Goal: Information Seeking & Learning: Understand process/instructions

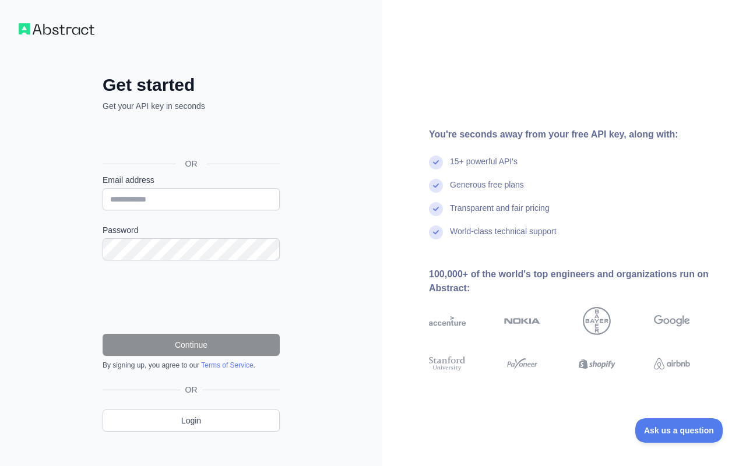
click at [225, 135] on div "Sign in with Google. Opens in new tab" at bounding box center [190, 138] width 175 height 26
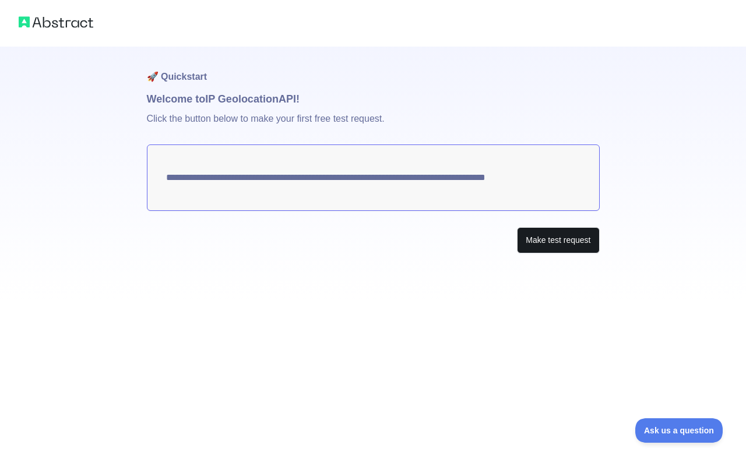
click at [550, 237] on button "Make test request" at bounding box center [558, 240] width 82 height 26
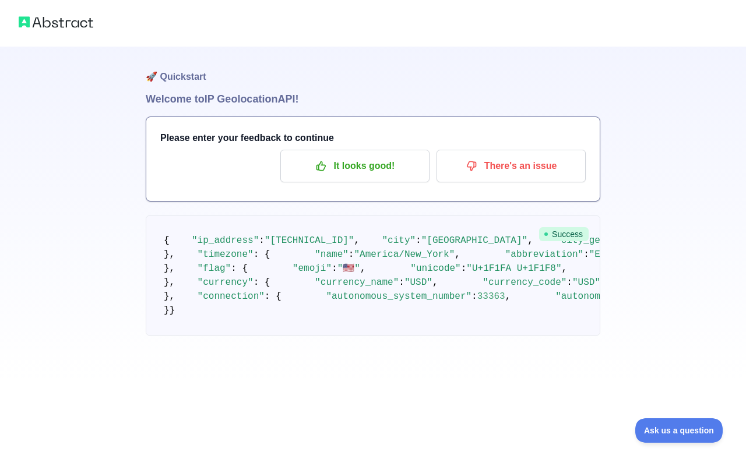
drag, startPoint x: 270, startPoint y: 254, endPoint x: 496, endPoint y: 257, distance: 226.1
click at [287, 246] on span ""[TECHNICAL_ID]"" at bounding box center [309, 240] width 90 height 10
click at [651, 422] on button "Ask us a question" at bounding box center [672, 429] width 87 height 24
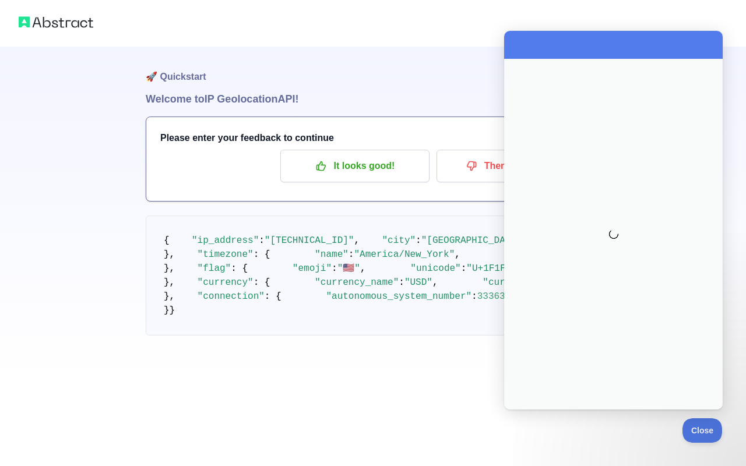
scroll to position [0, 0]
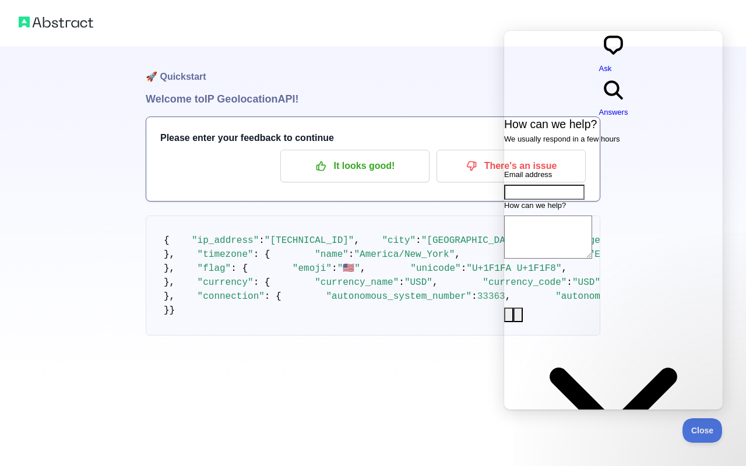
click at [456, 216] on pre "{ "ip_address" : "[TECHNICAL_ID]" , "city" : "[GEOGRAPHIC_DATA]" , "city_geonam…" at bounding box center [373, 276] width 454 height 120
click at [697, 425] on span "Close" at bounding box center [699, 429] width 40 height 8
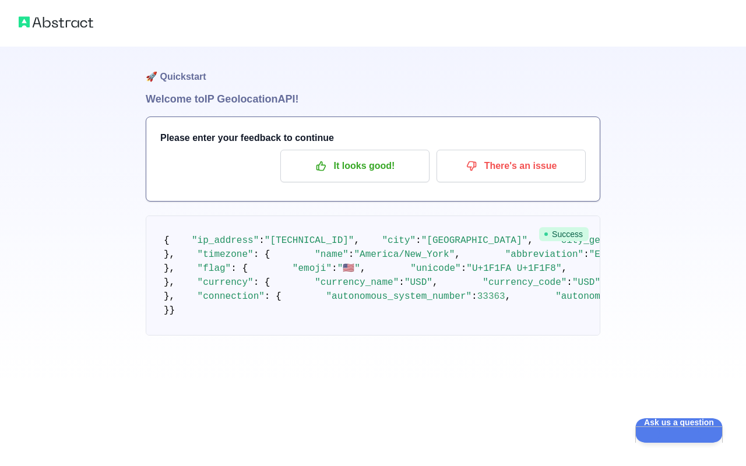
scroll to position [50, 0]
click at [264, 235] on span ""[TECHNICAL_ID]"" at bounding box center [309, 240] width 90 height 10
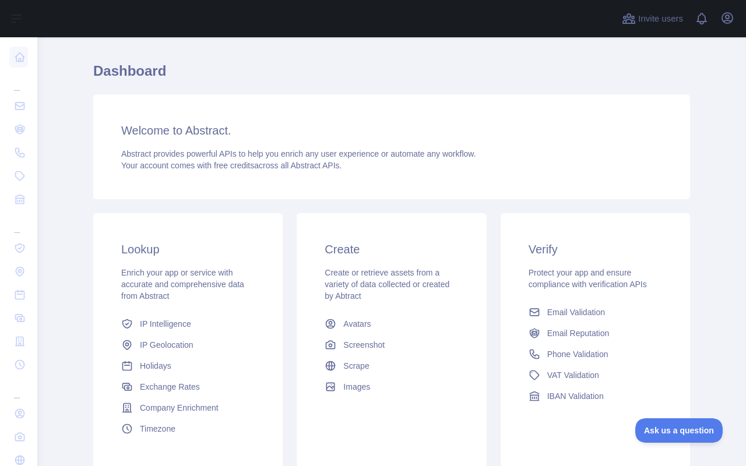
scroll to position [25, 0]
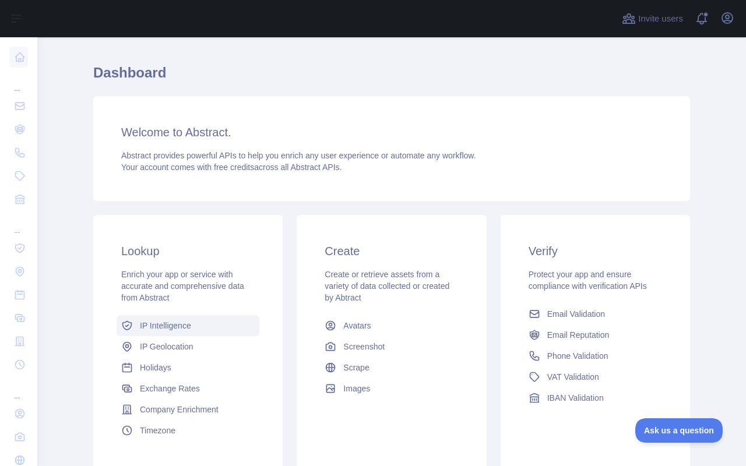
click at [174, 325] on span "IP Intelligence" at bounding box center [165, 326] width 51 height 12
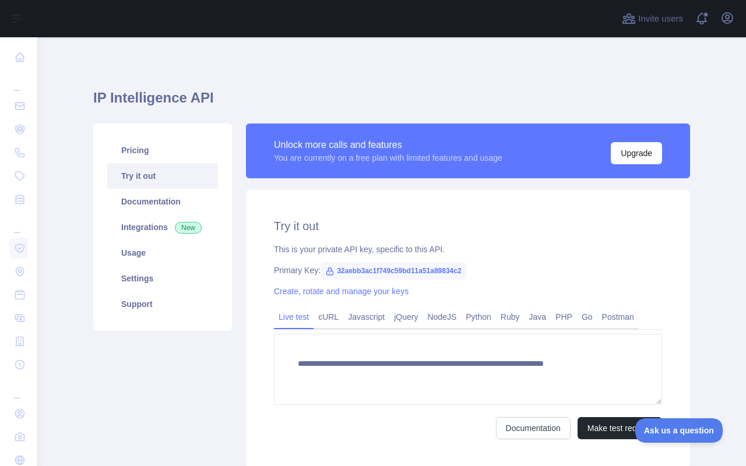
type textarea "**********"
click at [565, 186] on div "Unlock more calls and features You are currently on a free plan with limited fe…" at bounding box center [468, 157] width 444 height 66
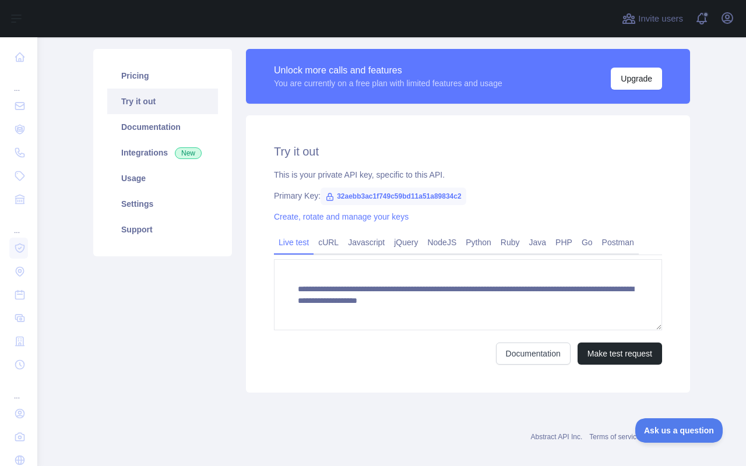
scroll to position [74, 0]
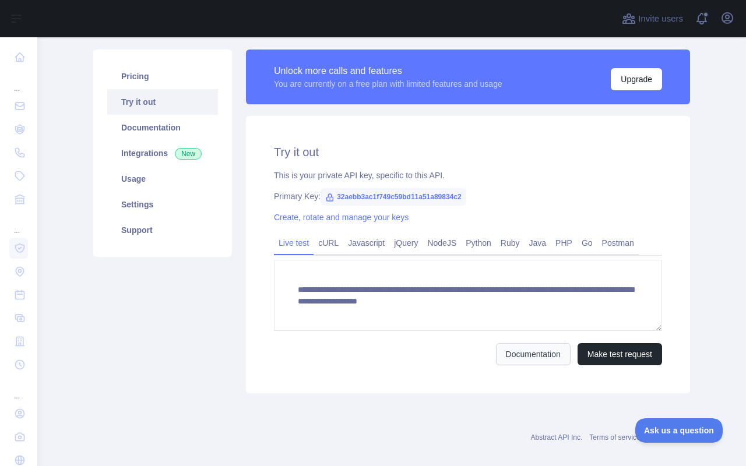
click at [540, 354] on link "Documentation" at bounding box center [533, 354] width 75 height 22
